Goal: Task Accomplishment & Management: Complete application form

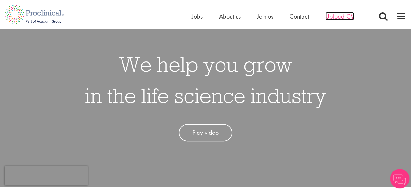
click at [333, 19] on span "Upload CV" at bounding box center [339, 16] width 29 height 8
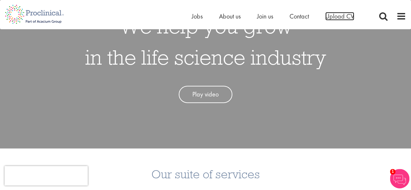
scroll to position [130, 0]
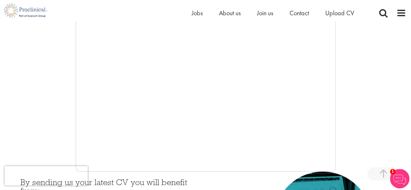
scroll to position [163, 0]
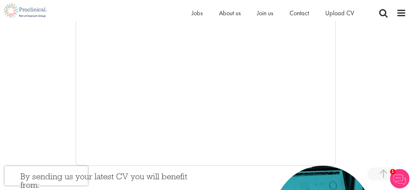
click at [399, 178] on img at bounding box center [400, 179] width 20 height 20
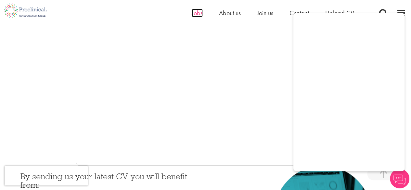
click at [198, 14] on span "Jobs" at bounding box center [197, 13] width 11 height 8
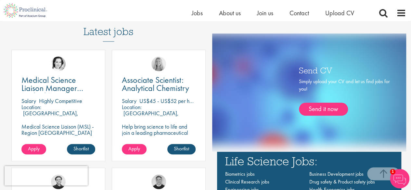
scroll to position [260, 0]
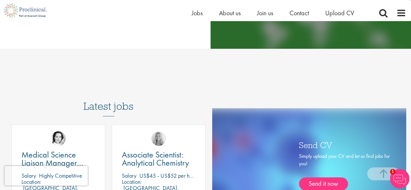
click at [111, 107] on h3 "Latest jobs" at bounding box center [109, 101] width 50 height 32
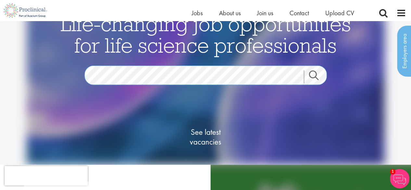
scroll to position [0, 0]
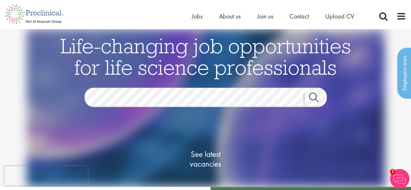
click at [312, 97] on link "Search" at bounding box center [318, 98] width 28 height 13
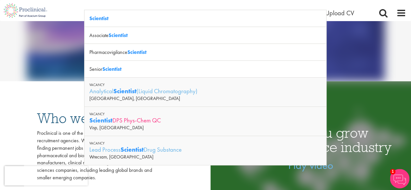
scroll to position [130, 0]
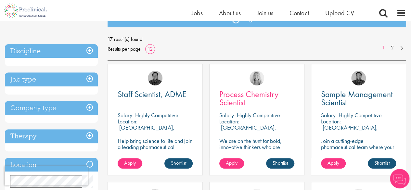
scroll to position [98, 0]
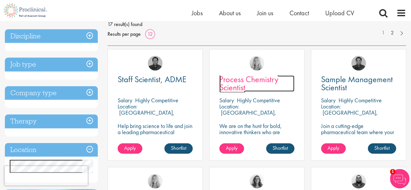
click at [249, 80] on span "Process Chemistry Scientist" at bounding box center [248, 83] width 59 height 19
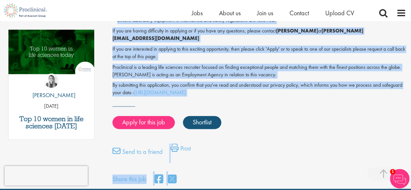
scroll to position [364, 0]
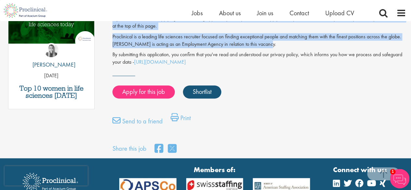
drag, startPoint x: 112, startPoint y: 62, endPoint x: 263, endPoint y: 35, distance: 152.8
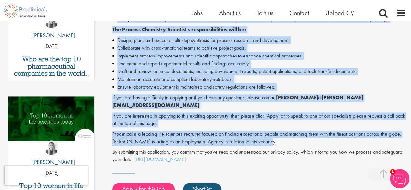
click at [307, 97] on strong "Shannon Briggs" at bounding box center [297, 97] width 42 height 7
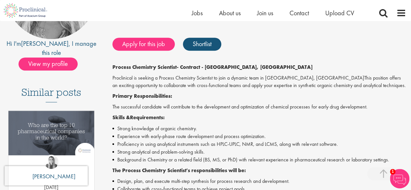
scroll to position [104, 0]
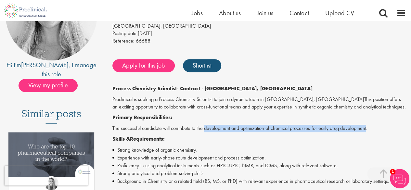
drag, startPoint x: 204, startPoint y: 129, endPoint x: 367, endPoint y: 129, distance: 162.5
click at [367, 129] on p "The successful candidate will contribute to the development and optimization of…" at bounding box center [259, 128] width 294 height 7
copy p "development and optimization of chemical processes for early drug development"
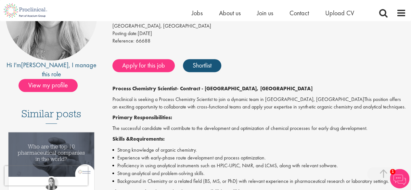
click at [276, 88] on p "Process Chemistry Scientist - Contract - Cambridge, MA" at bounding box center [259, 88] width 294 height 7
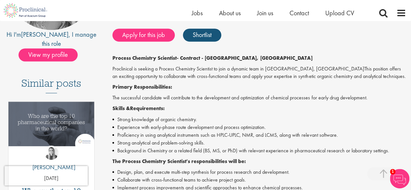
scroll to position [7, 0]
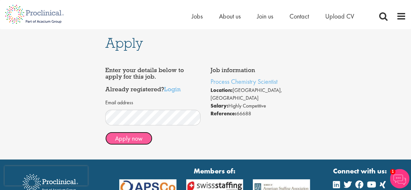
click at [143, 141] on button "Apply now" at bounding box center [128, 138] width 47 height 13
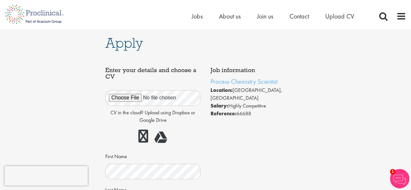
click at [298, 90] on li "Location: [GEOGRAPHIC_DATA], [GEOGRAPHIC_DATA]" at bounding box center [259, 94] width 96 height 16
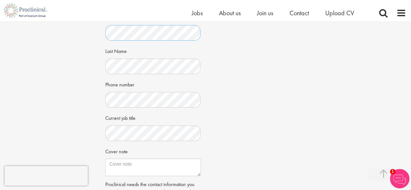
scroll to position [163, 0]
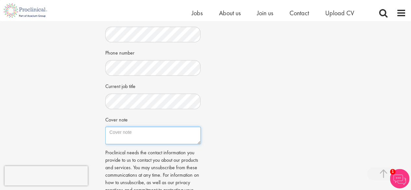
click at [120, 137] on textarea "Cover note" at bounding box center [153, 136] width 96 height 18
drag, startPoint x: 135, startPoint y: 134, endPoint x: 100, endPoint y: 134, distance: 34.5
click at [98, 134] on div "Apply Job information Process Chemistry Scientist Location: Cambridge, USA Sala…" at bounding box center [205, 45] width 421 height 373
paste textarea "Dear Shannon, I am excited to apply for the Process Chemistry Scientist role in…"
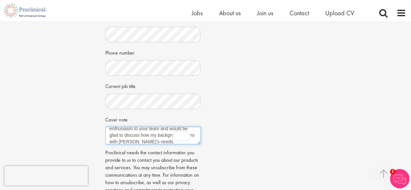
type textarea "Dear Shannon, I am excited to apply for the Process Chemistry Scientist role in…"
click at [245, 128] on div "Job information Process Chemistry Scientist Location: Cambridge, USA Salary: Hi…" at bounding box center [205, 57] width 211 height 329
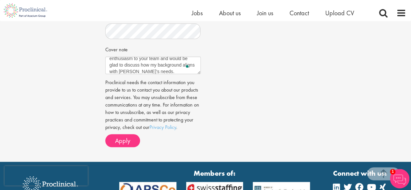
scroll to position [260, 0]
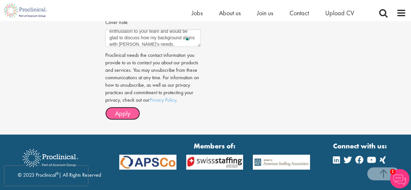
click at [127, 113] on span "Apply" at bounding box center [122, 113] width 15 height 8
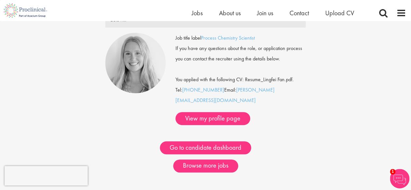
scroll to position [65, 0]
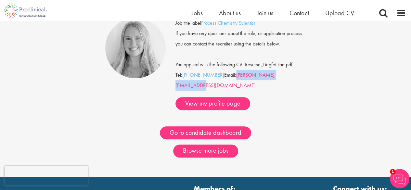
drag, startPoint x: 294, startPoint y: 76, endPoint x: 236, endPoint y: 78, distance: 57.9
click at [236, 78] on div "Job title label Process Chemistry Scientist If you have any questions about the…" at bounding box center [241, 64] width 131 height 92
copy link "[PERSON_NAME][EMAIL_ADDRESS][DOMAIN_NAME]"
click at [348, 73] on div "Thank you for your application Thank you, your application has been received. C…" at bounding box center [205, 66] width 421 height 221
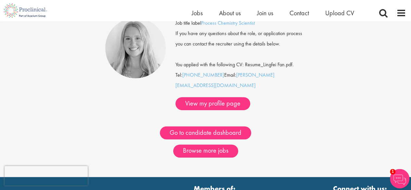
scroll to position [33, 0]
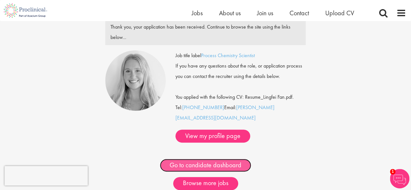
click at [212, 159] on link "Go to candidate dashboard" at bounding box center [205, 165] width 91 height 13
